Goal: Information Seeking & Learning: Learn about a topic

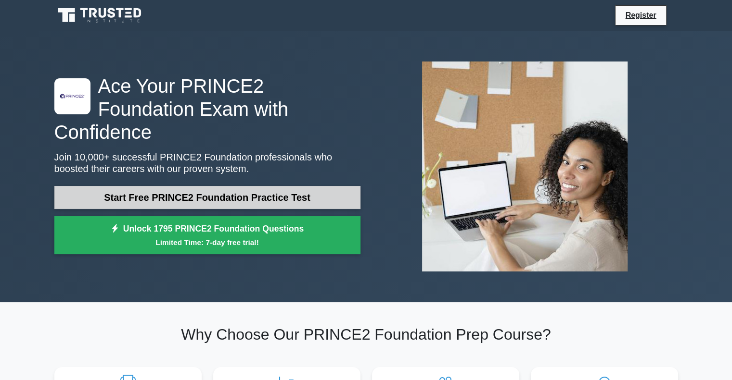
click at [310, 191] on link "Start Free PRINCE2 Foundation Practice Test" at bounding box center [207, 197] width 306 height 23
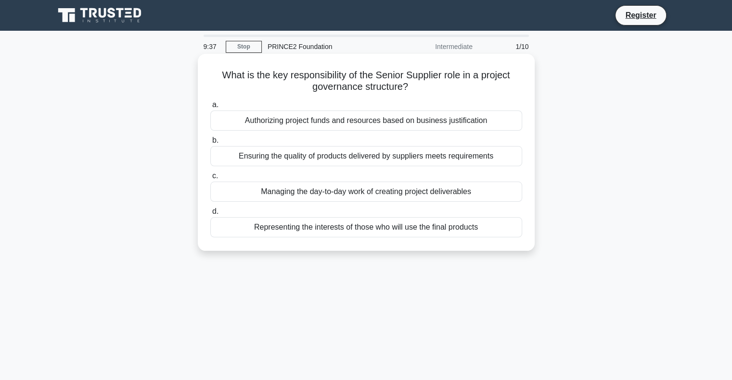
click at [359, 157] on div "Ensuring the quality of products delivered by suppliers meets requirements" at bounding box center [366, 156] width 312 height 20
click at [210, 144] on input "b. Ensuring the quality of products delivered by suppliers meets requirements" at bounding box center [210, 141] width 0 height 6
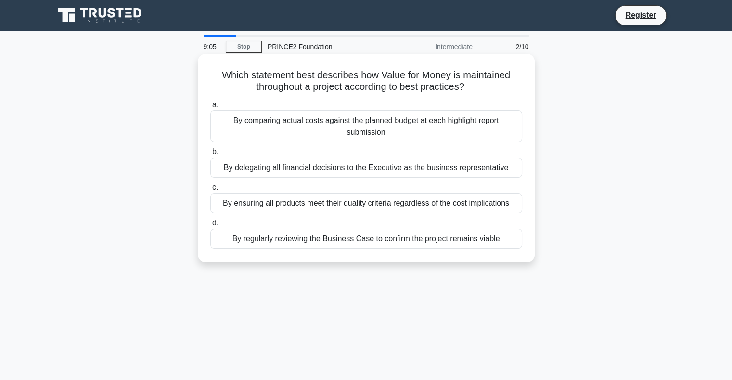
click at [455, 133] on div "By comparing actual costs against the planned budget at each highlight report s…" at bounding box center [366, 127] width 312 height 32
click at [210, 108] on input "a. By comparing actual costs against the planned budget at each highlight repor…" at bounding box center [210, 105] width 0 height 6
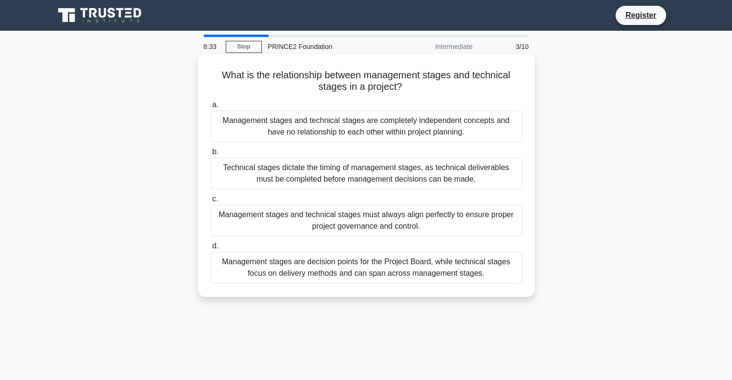
click at [432, 224] on div "Management stages and technical stages must always align perfectly to ensure pr…" at bounding box center [366, 221] width 312 height 32
click at [210, 203] on input "c. Management stages and technical stages must always align perfectly to ensure…" at bounding box center [210, 199] width 0 height 6
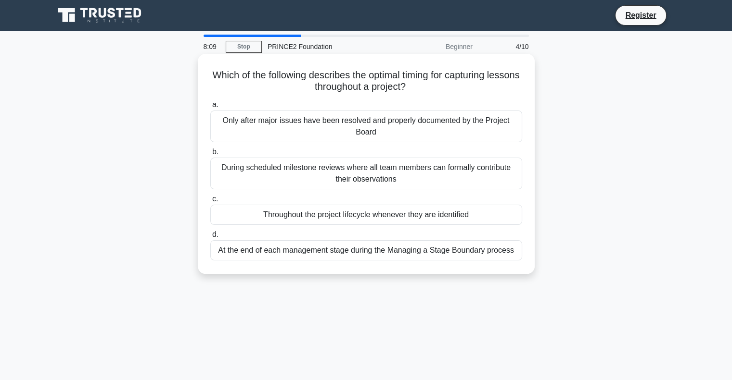
click at [433, 177] on div "During scheduled milestone reviews where all team members can formally contribu…" at bounding box center [366, 174] width 312 height 32
click at [210, 155] on input "b. During scheduled milestone reviews where all team members can formally contr…" at bounding box center [210, 152] width 0 height 6
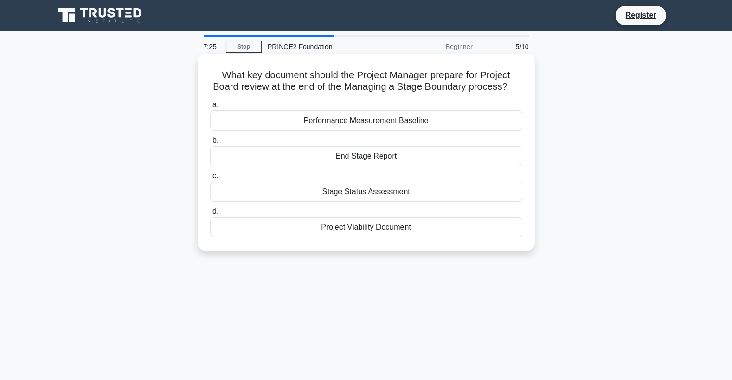
click at [342, 197] on div "Stage Status Assessment" at bounding box center [366, 192] width 312 height 20
click at [210, 179] on input "c. Stage Status Assessment" at bounding box center [210, 176] width 0 height 6
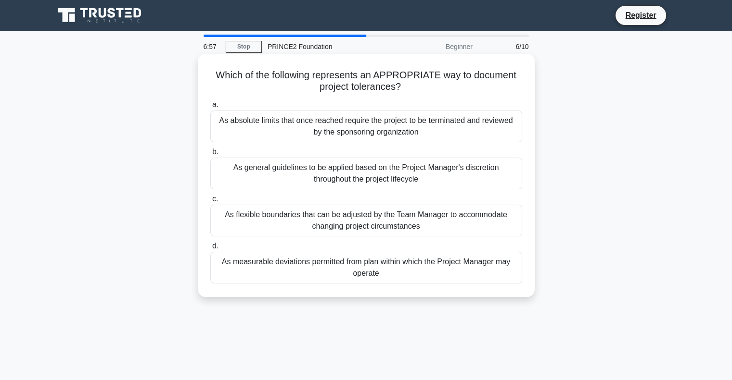
click at [345, 183] on div "As general guidelines to be applied based on the Project Manager's discretion t…" at bounding box center [366, 174] width 312 height 32
click at [210, 155] on input "b. As general guidelines to be applied based on the Project Manager's discretio…" at bounding box center [210, 152] width 0 height 6
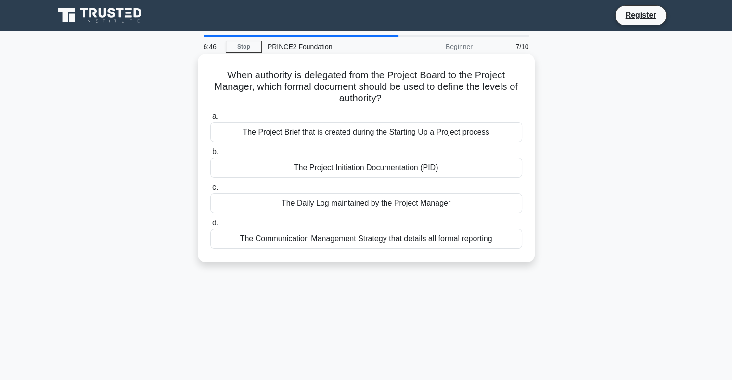
click at [392, 99] on icon ".spinner_0XTQ{transform-origin:center;animation:spinner_y6GP .75s linear infini…" at bounding box center [387, 99] width 12 height 12
click at [388, 169] on div "The Project Initiation Documentation (PID)" at bounding box center [366, 168] width 312 height 20
click at [210, 155] on input "b. The Project Initiation Documentation (PID)" at bounding box center [210, 152] width 0 height 6
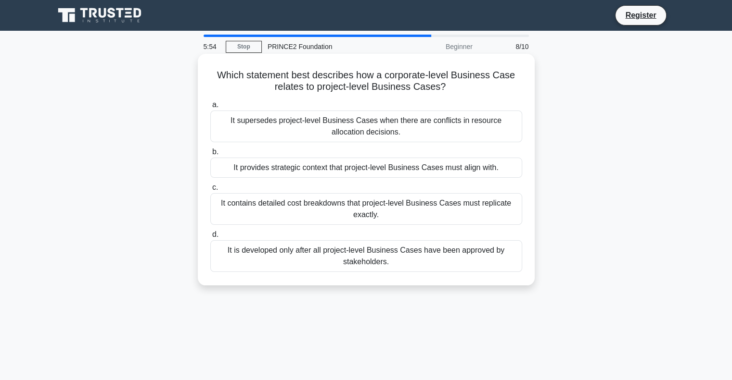
click at [399, 172] on div "It provides strategic context that project-level Business Cases must align with." at bounding box center [366, 168] width 312 height 20
click at [210, 155] on input "b. It provides strategic context that project-level Business Cases must align w…" at bounding box center [210, 152] width 0 height 6
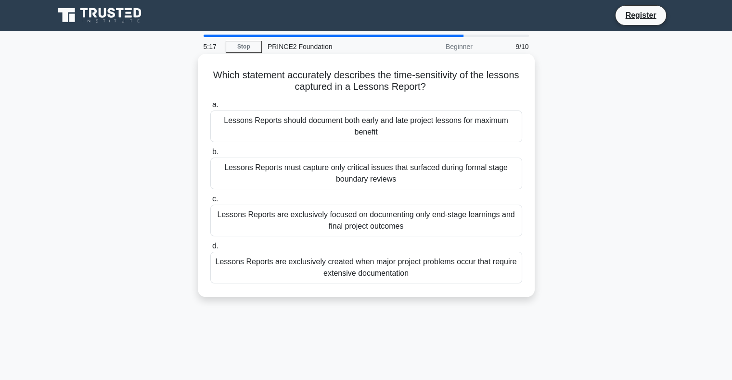
click at [330, 178] on div "Lessons Reports must capture only critical issues that surfaced during formal s…" at bounding box center [366, 174] width 312 height 32
click at [210, 155] on input "b. Lessons Reports must capture only critical issues that surfaced during forma…" at bounding box center [210, 152] width 0 height 6
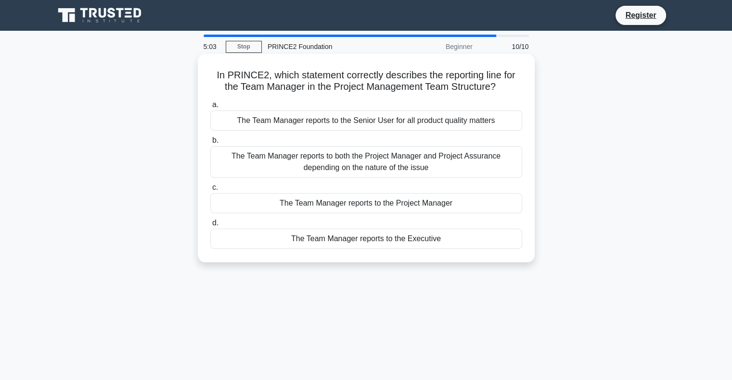
click at [417, 204] on div "The Team Manager reports to the Project Manager" at bounding box center [366, 203] width 312 height 20
click at [210, 191] on input "c. The Team Manager reports to the Project Manager" at bounding box center [210, 188] width 0 height 6
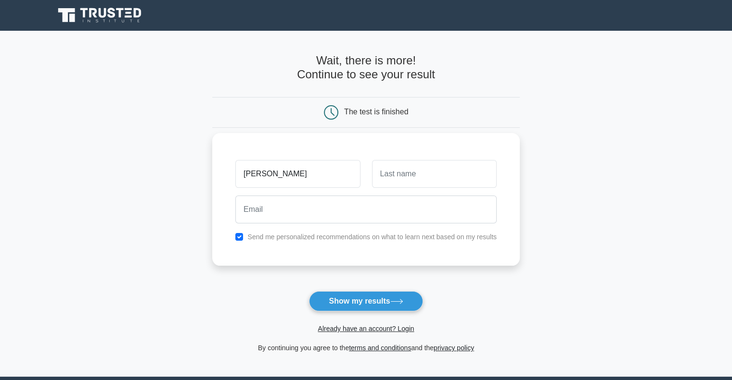
type input "[PERSON_NAME]"
click at [425, 183] on input "text" at bounding box center [434, 174] width 125 height 28
type input "Popova"
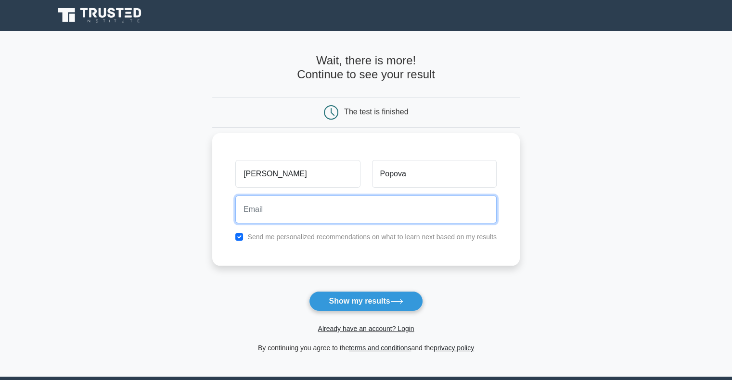
click at [403, 203] on input "email" at bounding box center [365, 210] width 261 height 28
type input "lidiya.vasileva@yahoo.com"
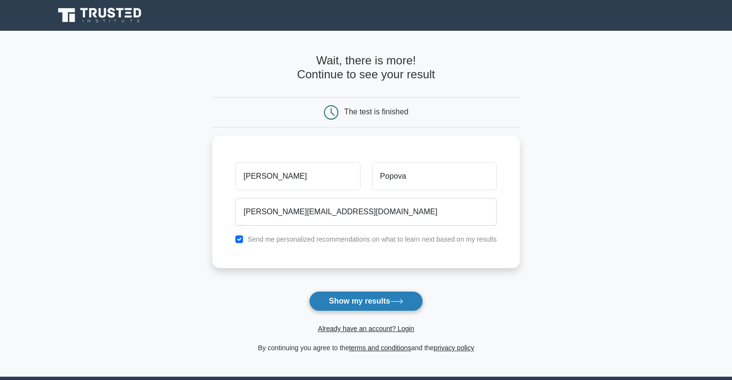
click at [372, 300] on button "Show my results" at bounding box center [366, 301] width 114 height 20
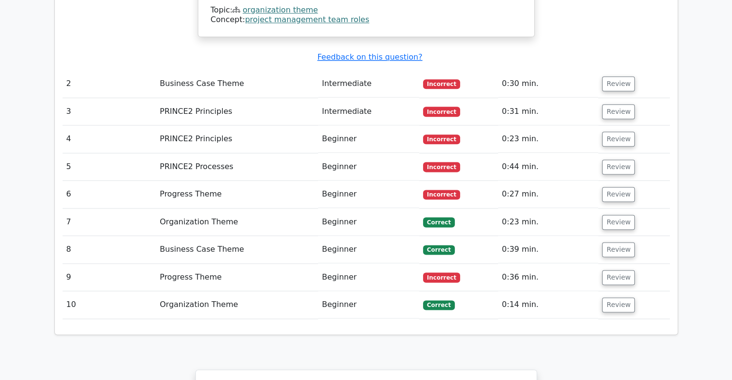
scroll to position [1222, 0]
